Goal: Navigation & Orientation: Find specific page/section

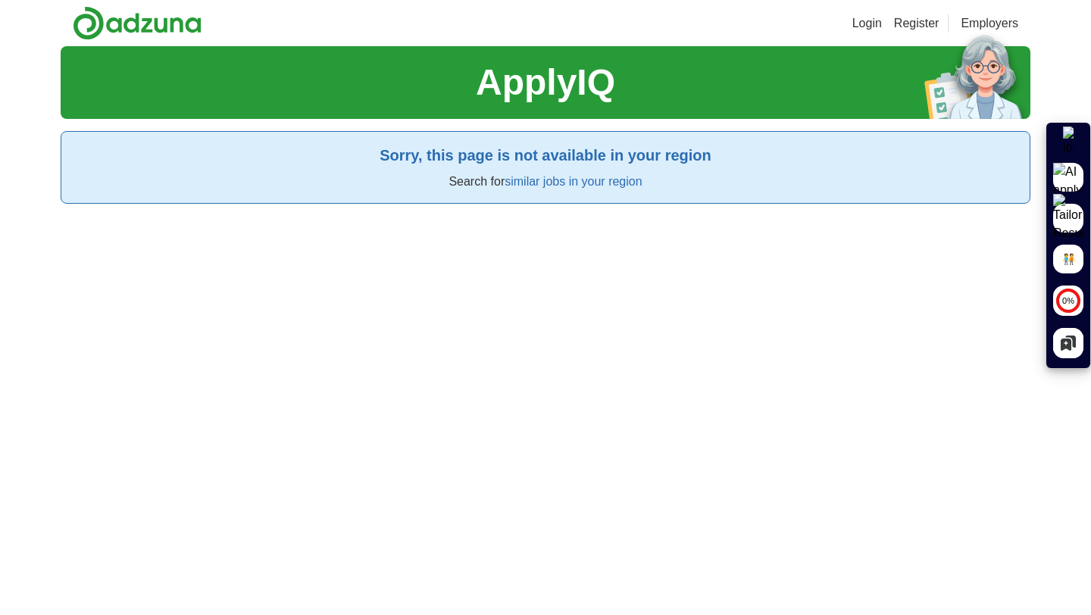
click at [527, 86] on h1 "ApplyIQ" at bounding box center [545, 82] width 139 height 55
click at [854, 23] on link "Login" at bounding box center [867, 23] width 30 height 18
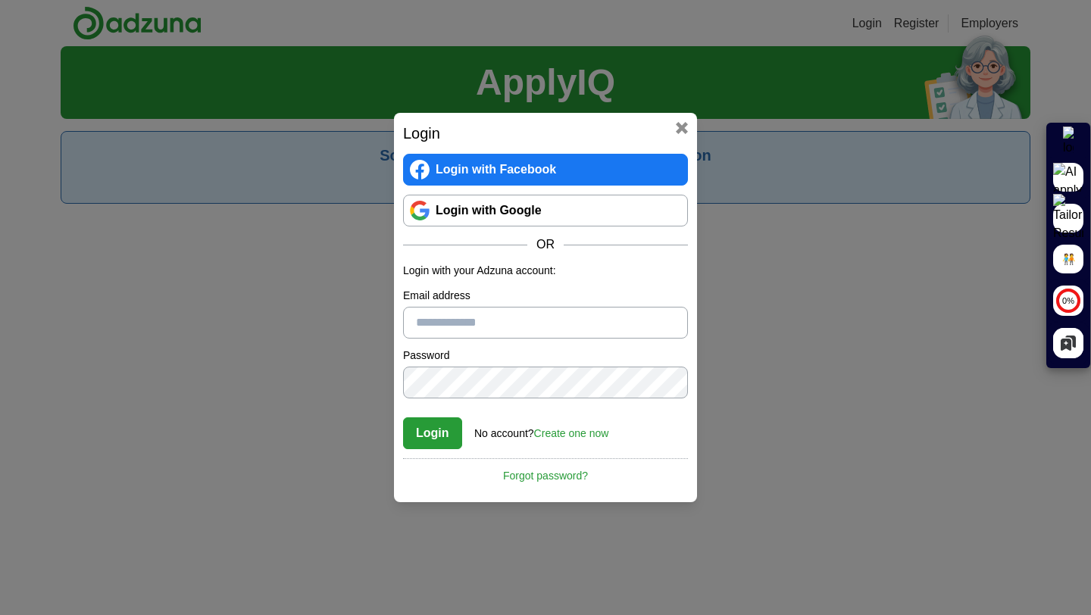
click at [530, 208] on link "Login with Google" at bounding box center [545, 211] width 285 height 32
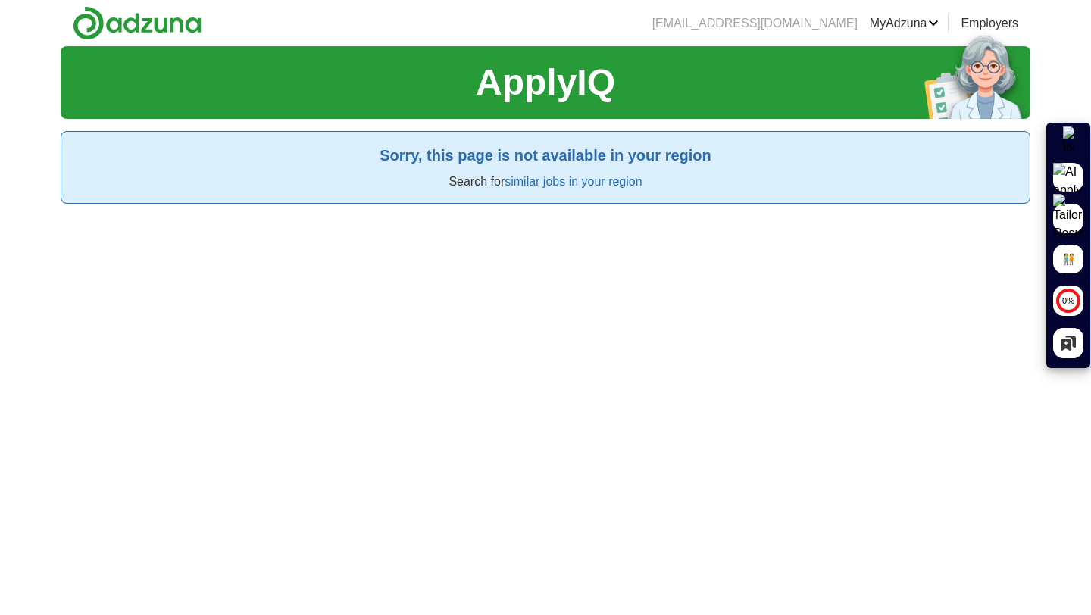
click at [983, 20] on link "Employers" at bounding box center [990, 23] width 58 height 18
